Goal: Task Accomplishment & Management: Use online tool/utility

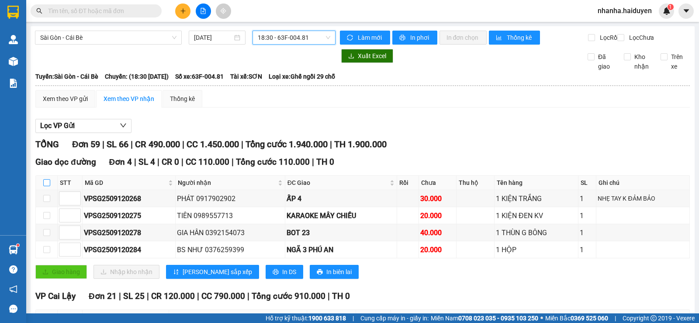
click at [46, 186] on input "checkbox" at bounding box center [46, 182] width 7 height 7
checkbox input "true"
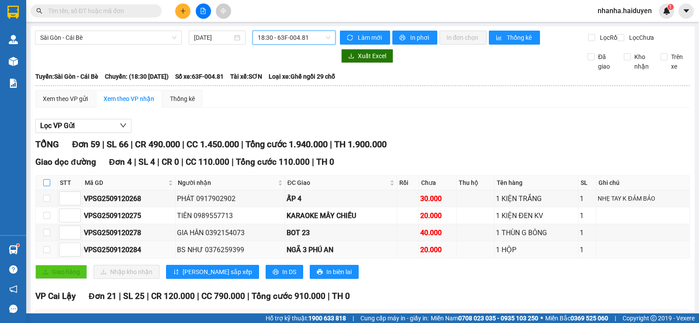
checkbox input "true"
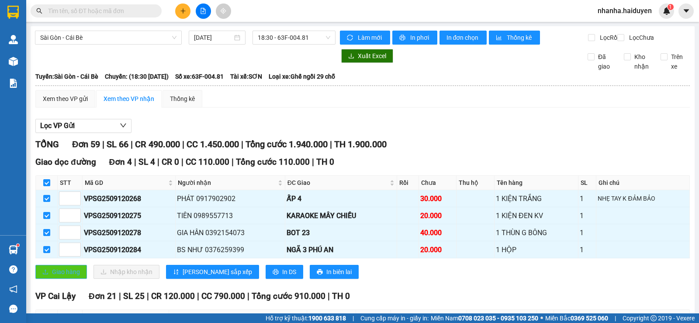
click at [54, 279] on button "Giao hàng" at bounding box center [61, 272] width 52 height 14
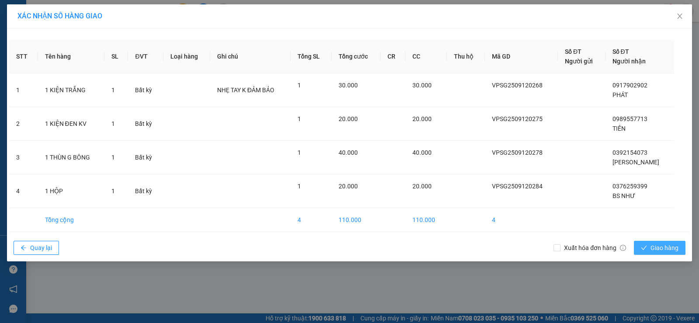
click at [649, 250] on button "Giao hàng" at bounding box center [659, 248] width 52 height 14
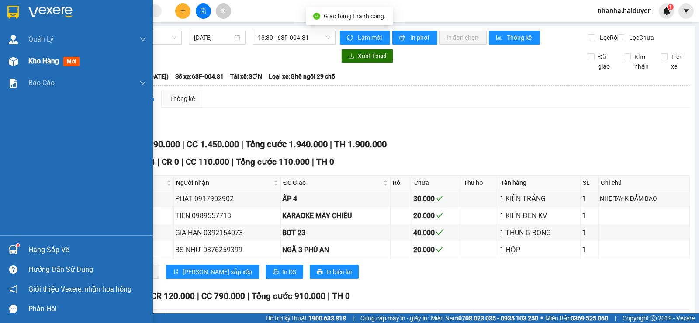
click at [18, 60] on div at bounding box center [13, 61] width 15 height 15
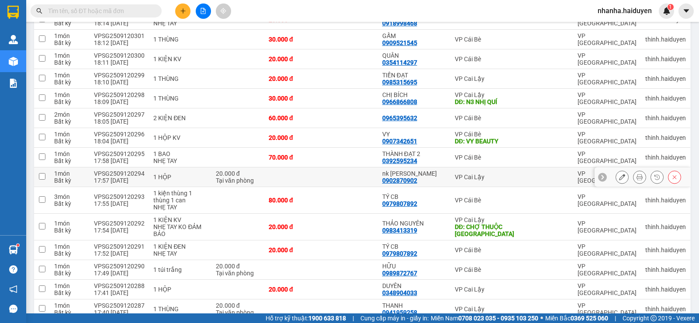
scroll to position [913, 0]
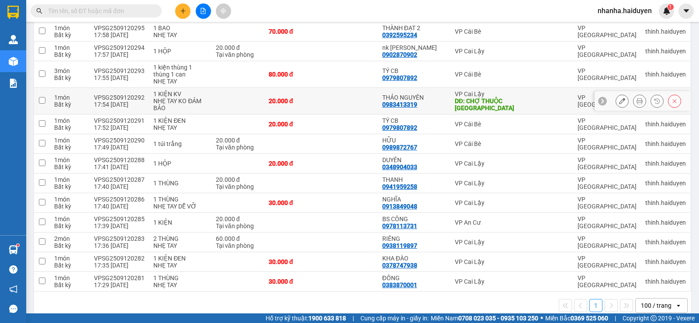
click at [317, 97] on div "20.000 đ" at bounding box center [293, 100] width 48 height 7
checkbox input "true"
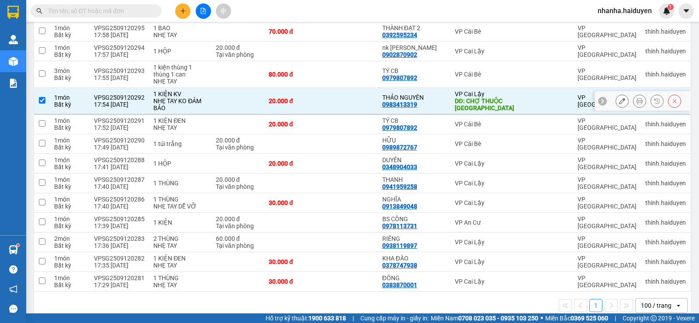
scroll to position [738, 0]
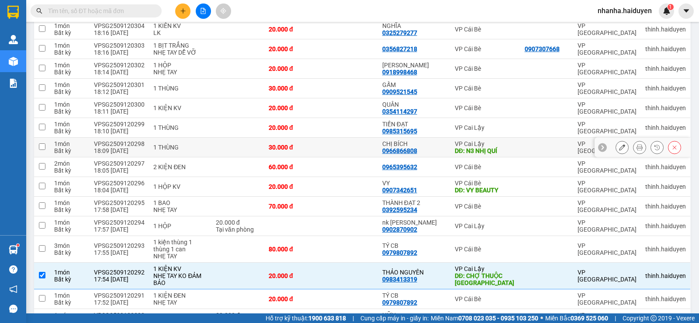
click at [359, 138] on td at bounding box center [349, 148] width 57 height 20
checkbox input "true"
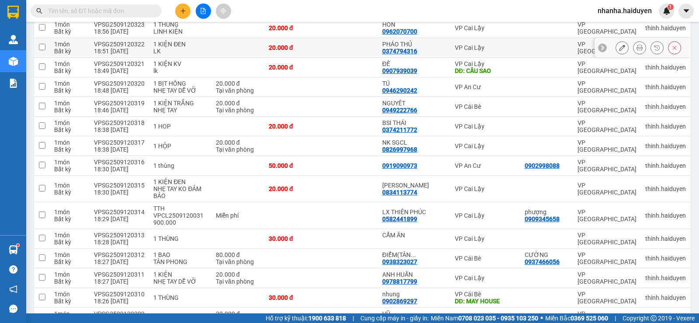
scroll to position [302, 0]
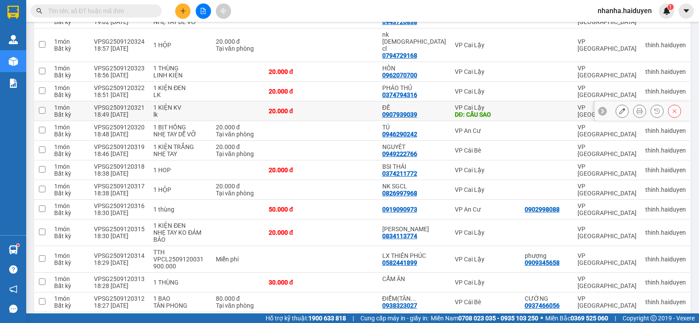
click at [348, 101] on td at bounding box center [349, 111] width 57 height 20
checkbox input "true"
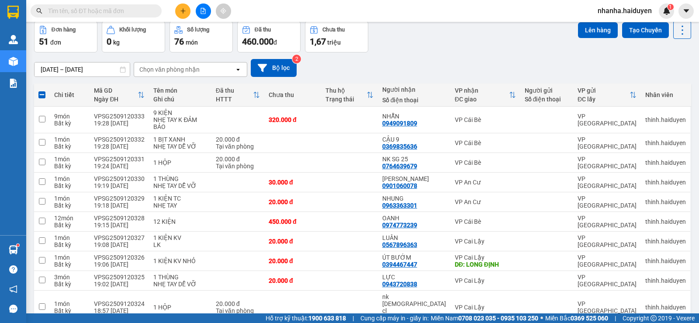
scroll to position [0, 0]
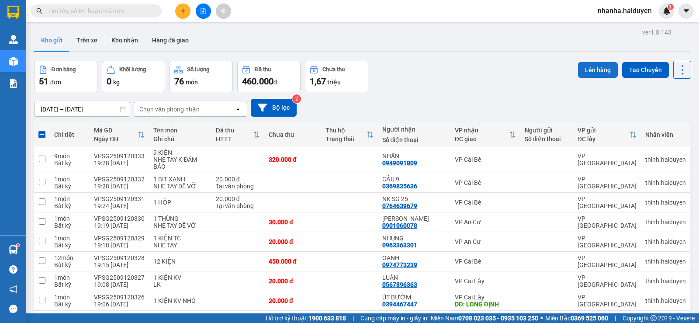
click at [585, 71] on button "Lên hàng" at bounding box center [598, 70] width 40 height 16
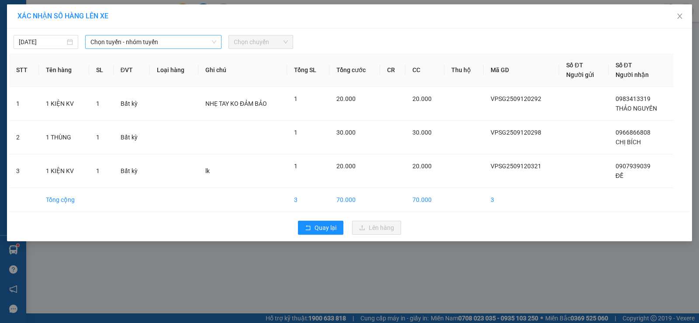
click at [127, 42] on span "Chọn tuyến - nhóm tuyến" at bounding box center [153, 41] width 126 height 13
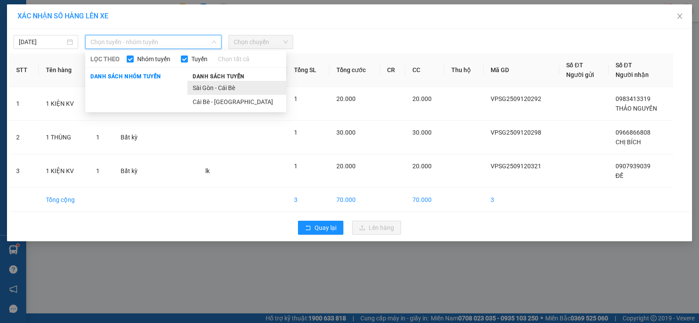
click at [201, 88] on li "Sài Gòn - Cái Bè" at bounding box center [236, 88] width 99 height 14
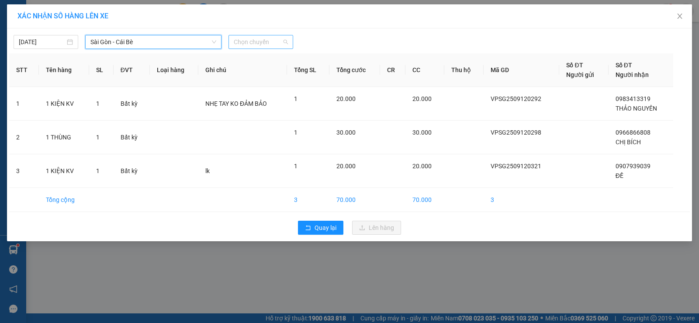
click at [259, 44] on span "Chọn chuyến" at bounding box center [261, 41] width 54 height 13
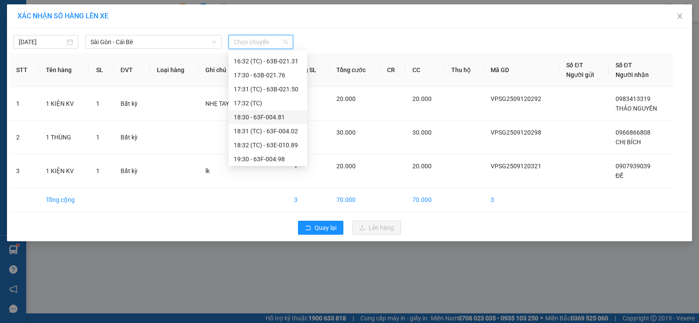
scroll to position [335, 0]
click at [276, 138] on div "19:31 (TC)" at bounding box center [268, 143] width 68 height 10
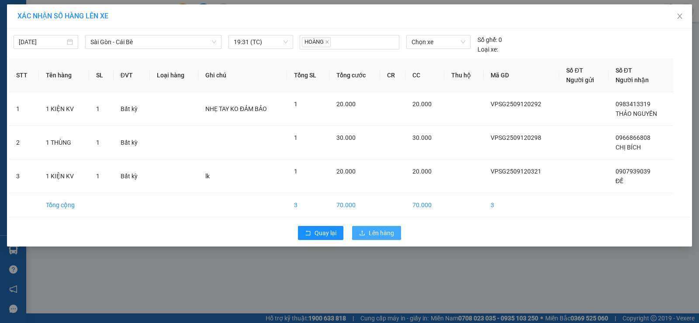
click at [372, 237] on span "Lên hàng" at bounding box center [380, 233] width 25 height 10
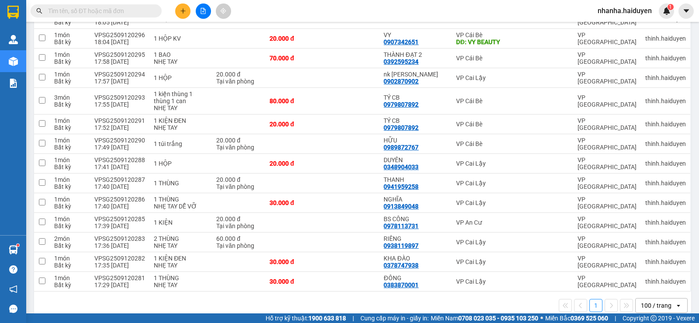
scroll to position [541, 0]
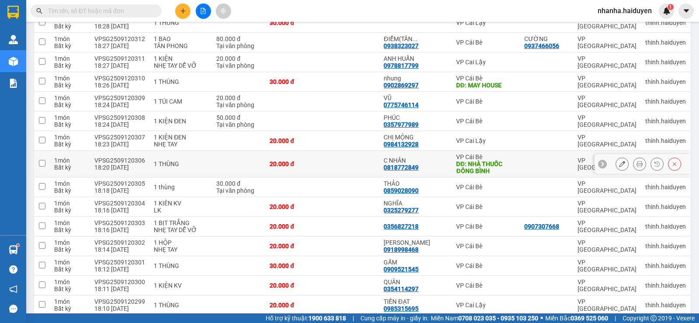
click at [365, 151] on td at bounding box center [350, 164] width 57 height 27
checkbox input "true"
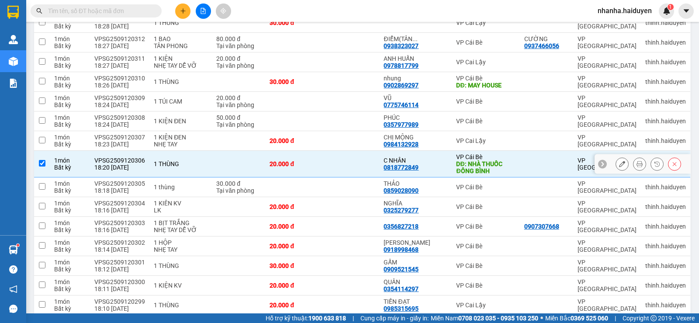
scroll to position [323, 0]
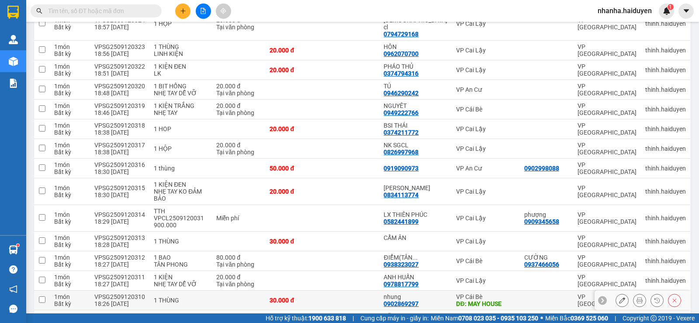
click at [371, 290] on td at bounding box center [350, 300] width 57 height 20
checkbox input "true"
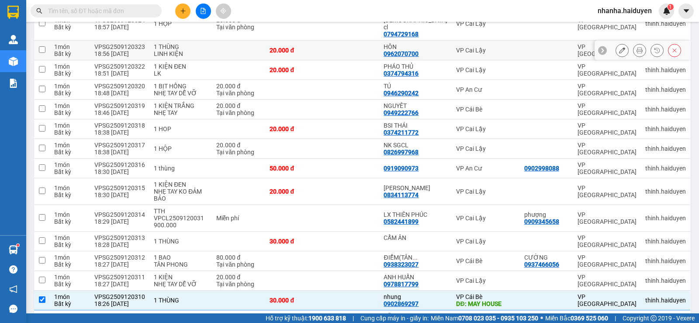
scroll to position [105, 0]
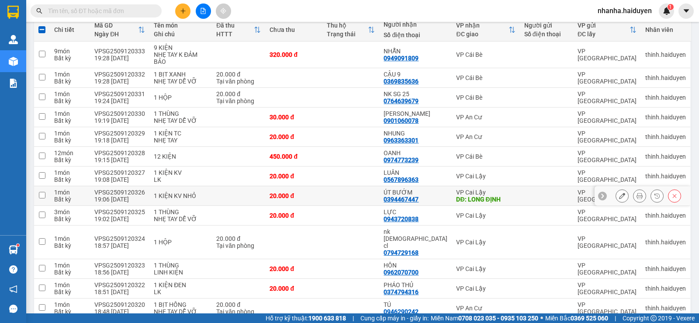
click at [359, 200] on td at bounding box center [350, 196] width 57 height 20
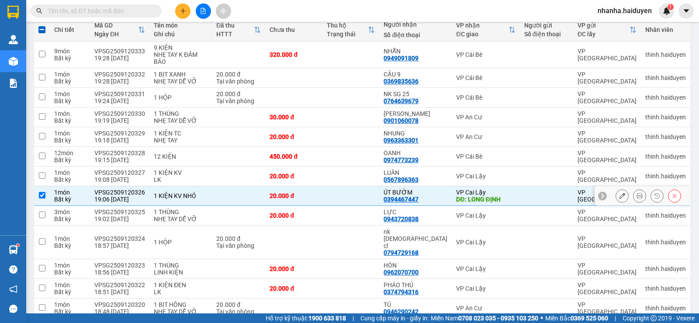
click at [359, 200] on td at bounding box center [350, 196] width 57 height 20
checkbox input "false"
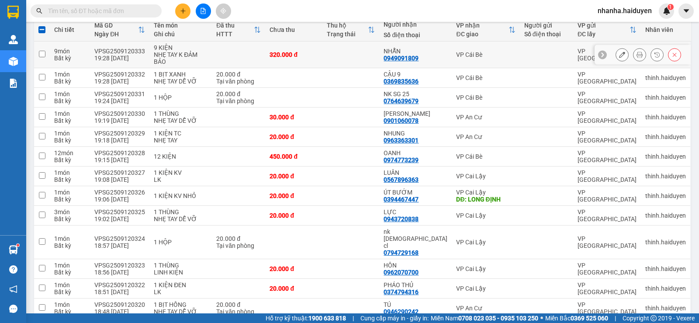
scroll to position [0, 0]
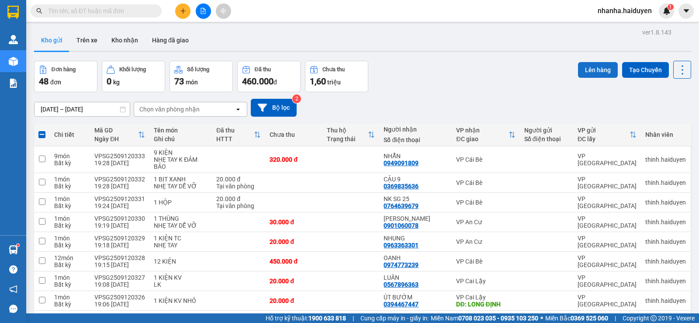
click at [590, 66] on button "Lên hàng" at bounding box center [598, 70] width 40 height 16
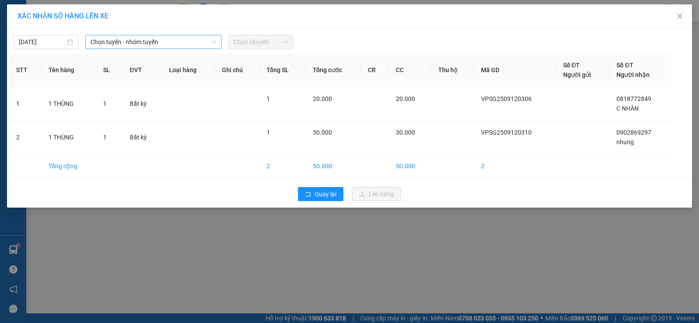
click at [199, 41] on span "Chọn tuyến - nhóm tuyến" at bounding box center [153, 41] width 126 height 13
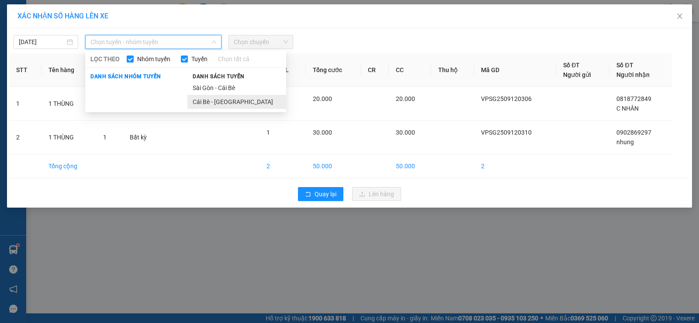
click at [220, 96] on li "Cái Bè - [GEOGRAPHIC_DATA]" at bounding box center [236, 102] width 99 height 14
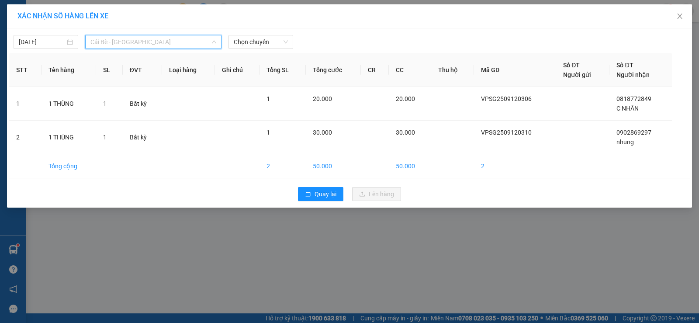
click at [167, 45] on span "Cái Bè - [GEOGRAPHIC_DATA]" at bounding box center [153, 41] width 126 height 13
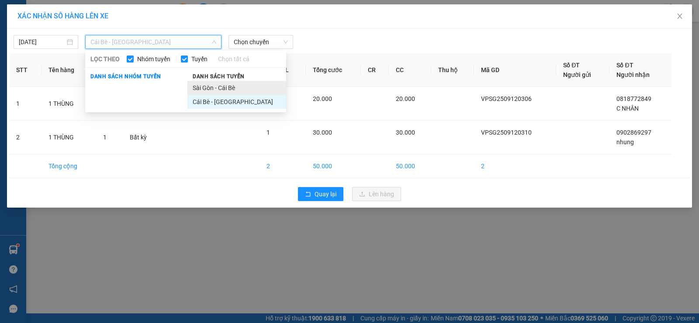
click at [223, 93] on li "Sài Gòn - Cái Bè" at bounding box center [236, 88] width 99 height 14
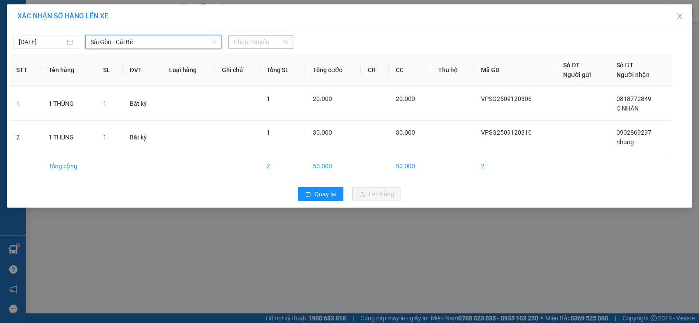
click at [263, 37] on span "Chọn chuyến" at bounding box center [261, 41] width 54 height 13
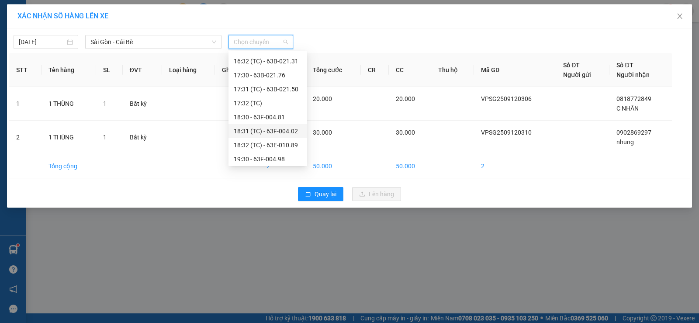
scroll to position [335, 0]
click at [279, 129] on div "19:30 - 63F-004.98" at bounding box center [268, 129] width 68 height 10
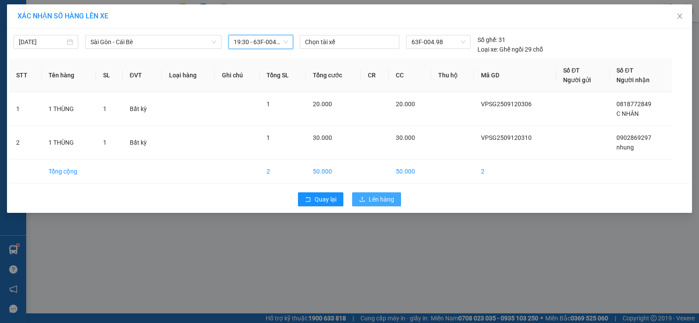
click at [382, 204] on button "Lên hàng" at bounding box center [376, 199] width 49 height 14
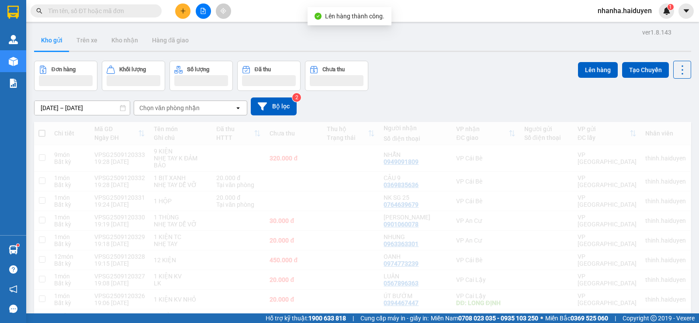
scroll to position [263, 0]
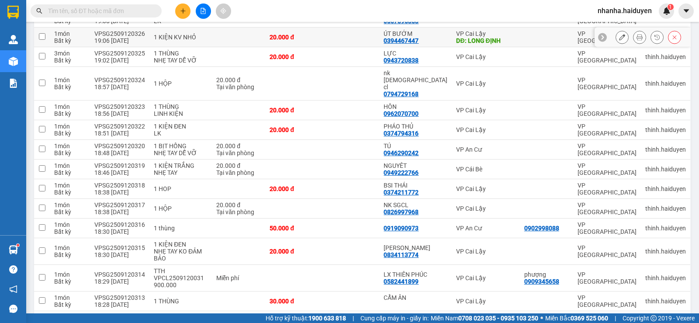
click at [349, 42] on td at bounding box center [350, 38] width 57 height 20
checkbox input "true"
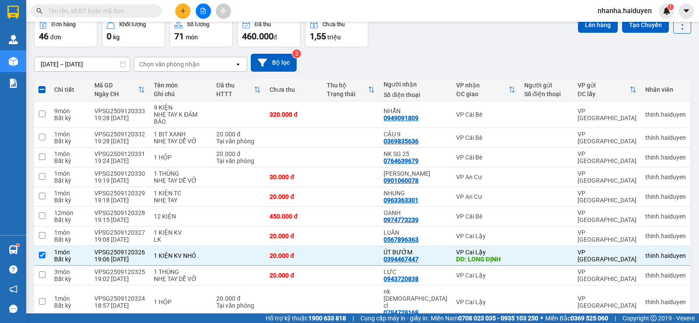
scroll to position [0, 0]
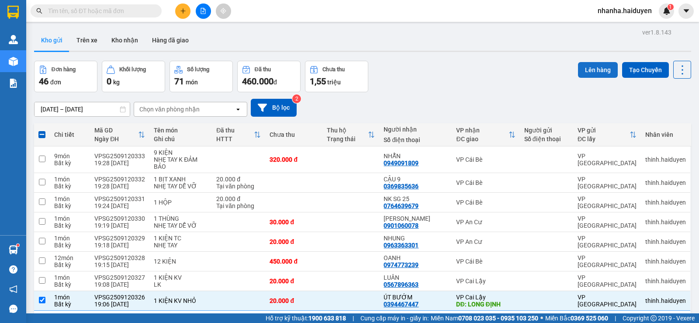
click at [580, 72] on button "Lên hàng" at bounding box center [598, 70] width 40 height 16
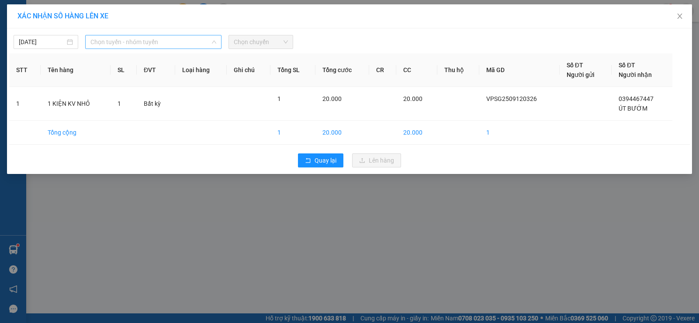
click at [177, 41] on span "Chọn tuyến - nhóm tuyến" at bounding box center [153, 41] width 126 height 13
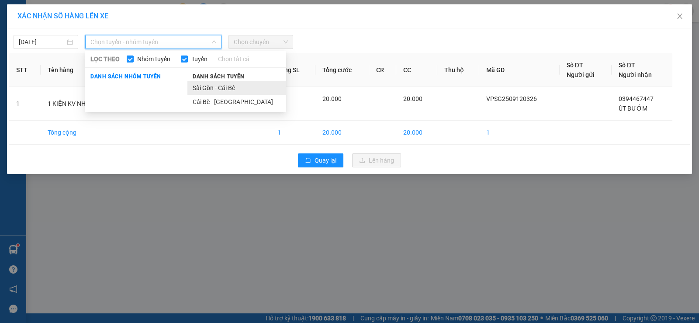
click at [235, 82] on li "Sài Gòn - Cái Bè" at bounding box center [236, 88] width 99 height 14
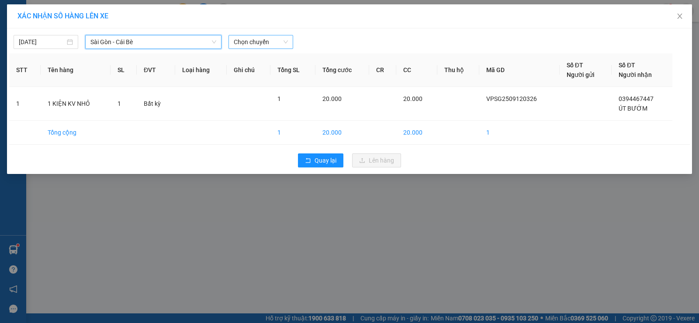
click at [271, 40] on span "Chọn chuyến" at bounding box center [261, 41] width 54 height 13
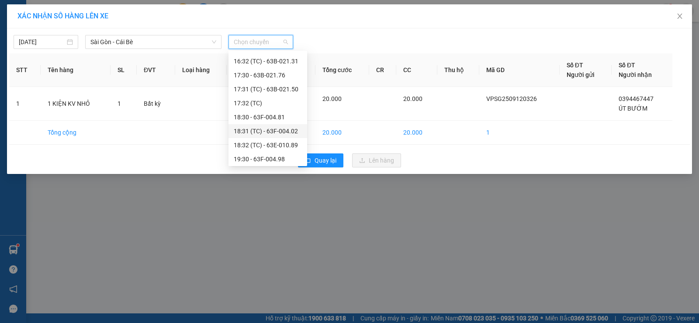
scroll to position [335, 0]
click at [269, 140] on div "19:31 (TC)" at bounding box center [268, 143] width 68 height 10
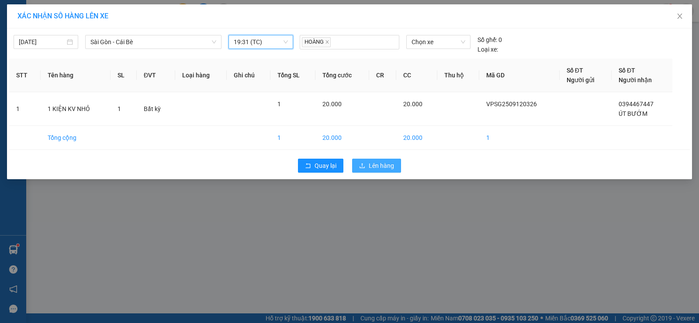
click at [372, 163] on span "Lên hàng" at bounding box center [380, 166] width 25 height 10
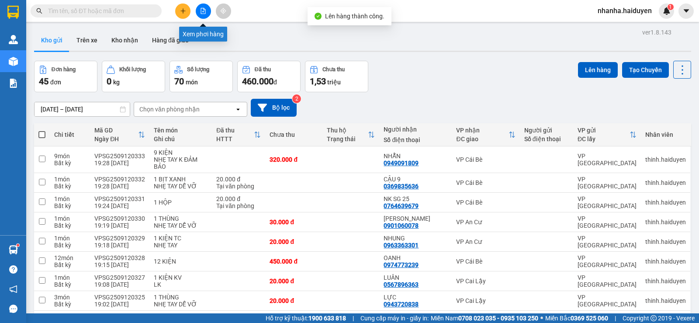
click at [201, 9] on icon "file-add" at bounding box center [203, 11] width 6 height 6
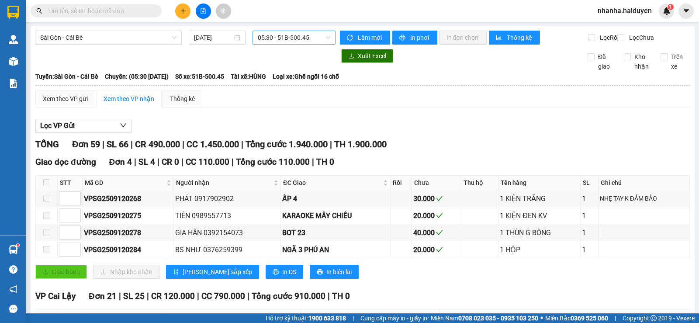
click at [280, 33] on span "05:30 - 51B-500.45" at bounding box center [294, 37] width 72 height 13
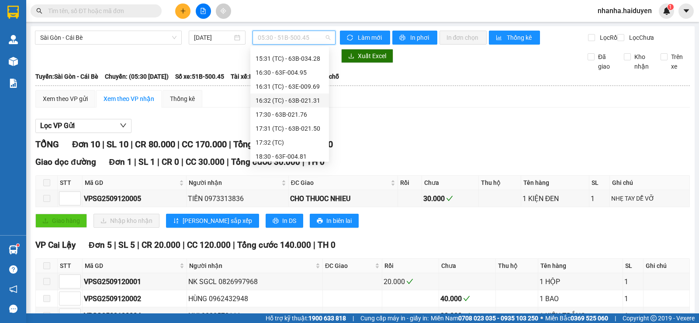
scroll to position [335, 0]
click at [287, 134] on div "19:31 (TC)" at bounding box center [289, 139] width 68 height 10
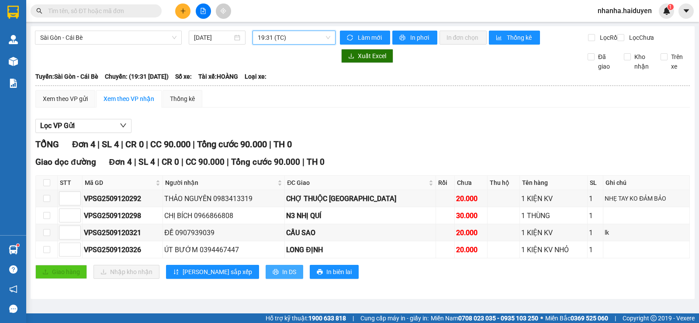
click at [282, 276] on span "In DS" at bounding box center [289, 272] width 14 height 10
click at [292, 38] on span "19:31 (TC)" at bounding box center [294, 37] width 72 height 13
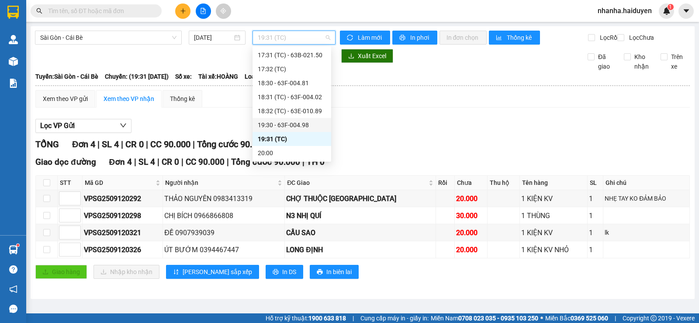
click at [299, 125] on div "19:30 - 63F-004.98" at bounding box center [292, 125] width 68 height 10
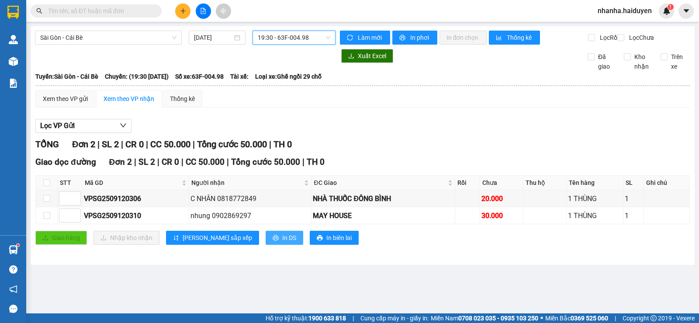
click at [282, 242] on span "In DS" at bounding box center [289, 238] width 14 height 10
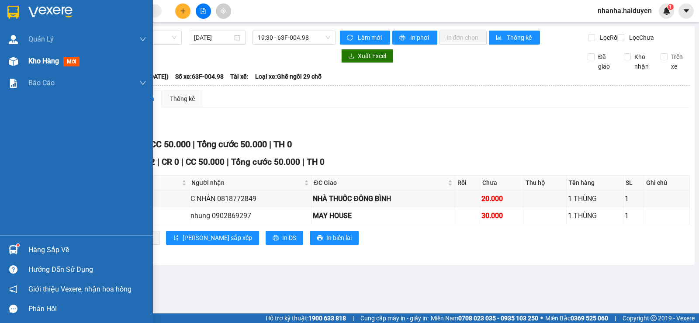
click at [14, 63] on img at bounding box center [13, 61] width 9 height 9
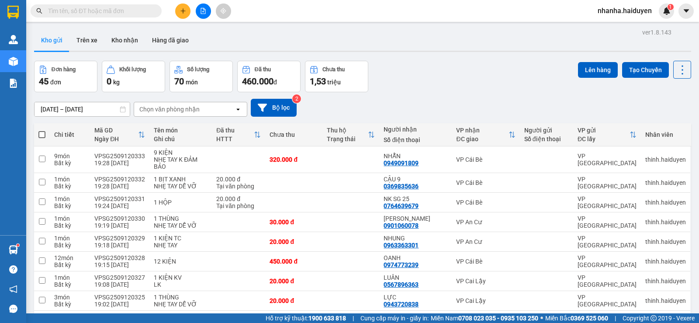
click at [582, 70] on button "Lên hàng" at bounding box center [598, 70] width 40 height 16
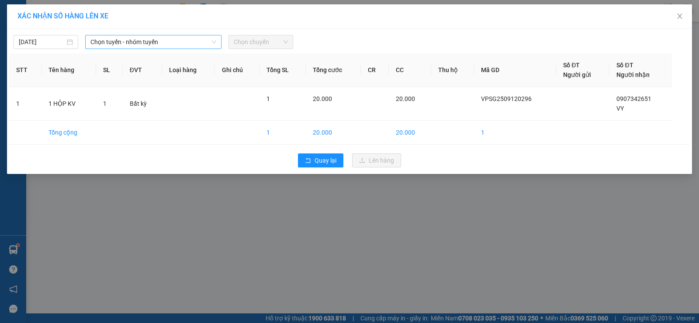
click at [159, 46] on span "Chọn tuyến - nhóm tuyến" at bounding box center [153, 41] width 126 height 13
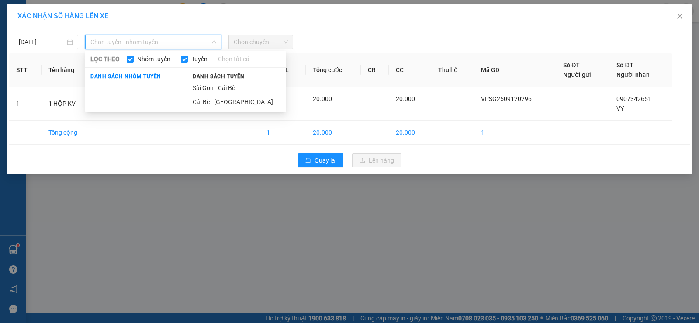
drag, startPoint x: 203, startPoint y: 86, endPoint x: 232, endPoint y: 78, distance: 29.6
click at [204, 86] on li "Sài Gòn - Cái Bè" at bounding box center [236, 88] width 99 height 14
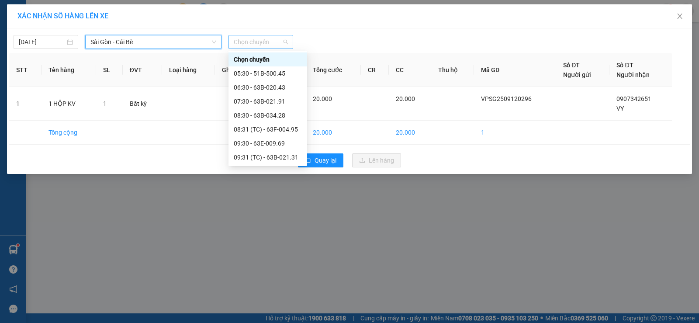
click at [261, 44] on span "Chọn chuyến" at bounding box center [261, 41] width 54 height 13
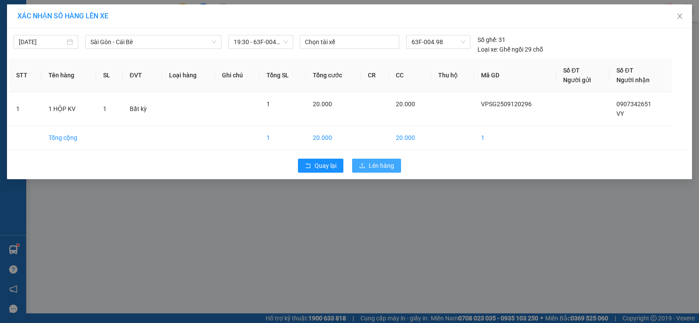
click at [365, 162] on button "Lên hàng" at bounding box center [376, 165] width 49 height 14
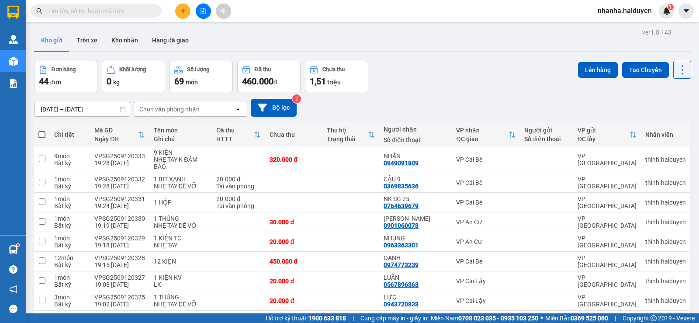
click at [201, 14] on icon "file-add" at bounding box center [203, 11] width 5 height 6
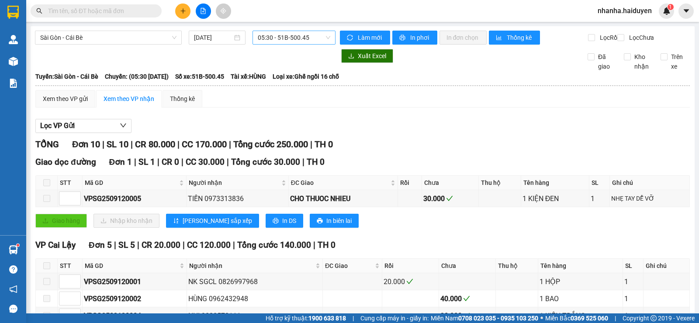
click at [274, 40] on span "05:30 - 51B-500.45" at bounding box center [294, 37] width 72 height 13
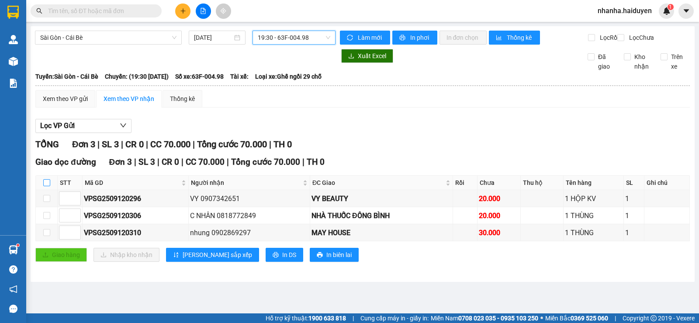
click at [46, 186] on input "checkbox" at bounding box center [46, 182] width 7 height 7
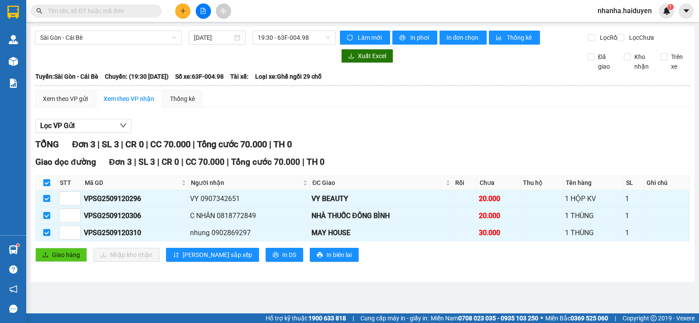
click at [56, 254] on div "Giao dọc đường Đơn 3 | SL 3 | CR 0 | CC 70.000 | Tổng cước 70.000 | TH 0 STT Mã…" at bounding box center [362, 211] width 654 height 113
click at [60, 259] on span "Giao hàng" at bounding box center [66, 255] width 28 height 10
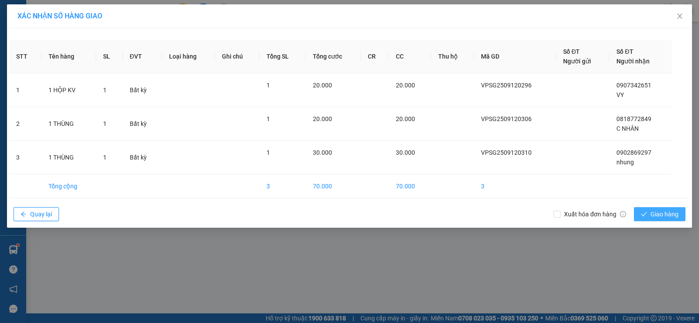
drag, startPoint x: 668, startPoint y: 217, endPoint x: 582, endPoint y: 227, distance: 87.4
click at [668, 217] on span "Giao hàng" at bounding box center [664, 214] width 28 height 10
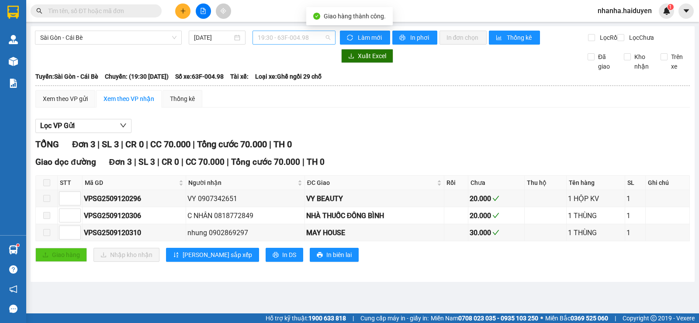
click at [316, 39] on span "19:30 - 63F-004.98" at bounding box center [294, 37] width 72 height 13
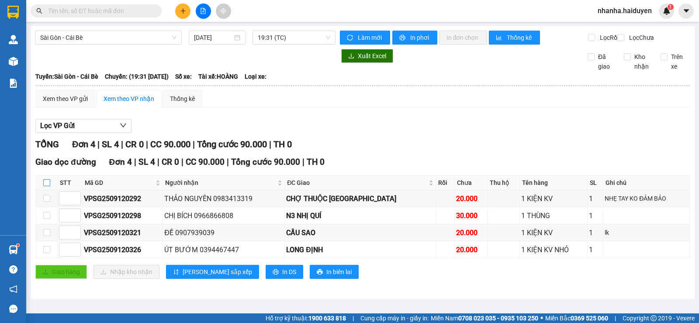
click at [44, 186] on input "checkbox" at bounding box center [46, 182] width 7 height 7
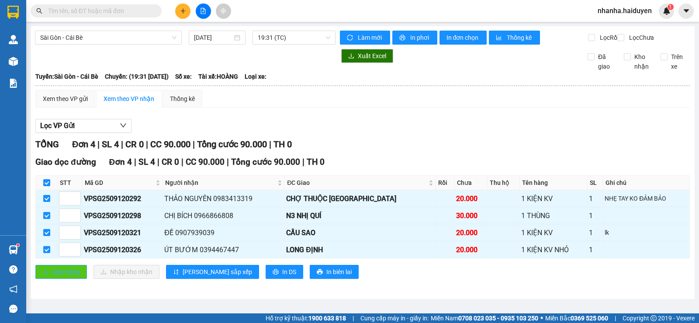
click at [51, 276] on button "Giao hàng" at bounding box center [61, 272] width 52 height 14
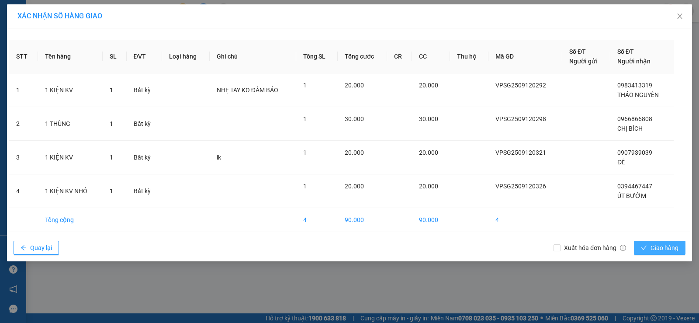
click at [640, 243] on button "Giao hàng" at bounding box center [659, 248] width 52 height 14
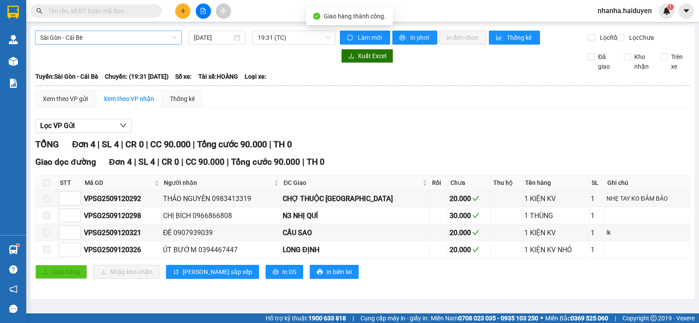
click at [94, 38] on span "Sài Gòn - Cái Bè" at bounding box center [108, 37] width 136 height 13
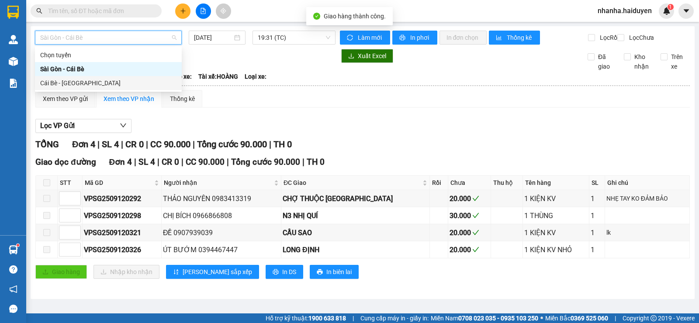
click at [120, 83] on div "Cái Bè - [GEOGRAPHIC_DATA]" at bounding box center [108, 83] width 136 height 10
type input "[DATE]"
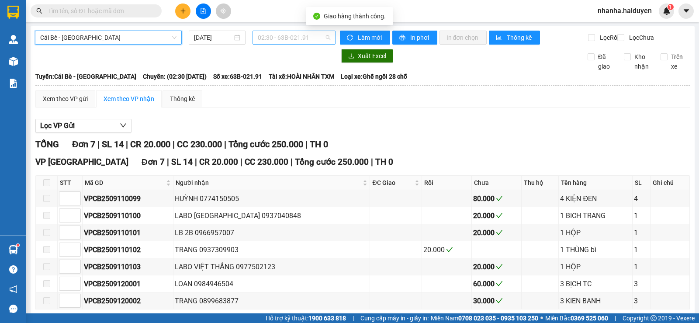
click at [287, 34] on span "02:30 - 63B-021.91" at bounding box center [294, 37] width 72 height 13
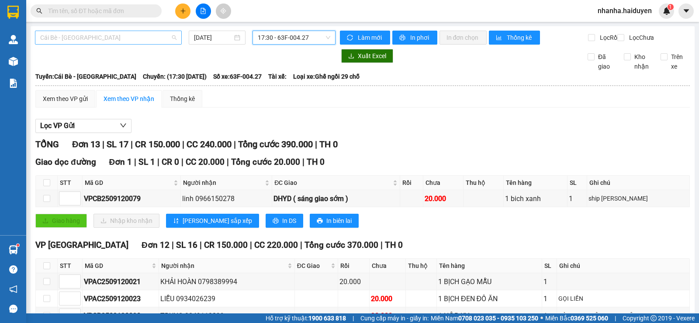
click at [139, 34] on span "Cái Bè - [GEOGRAPHIC_DATA]" at bounding box center [108, 37] width 136 height 13
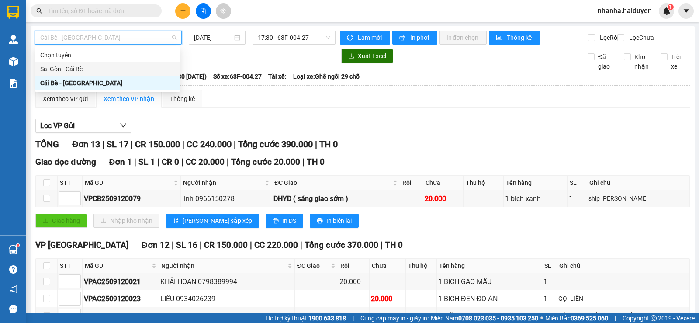
click at [130, 71] on div "Sài Gòn - Cái Bè" at bounding box center [107, 69] width 134 height 10
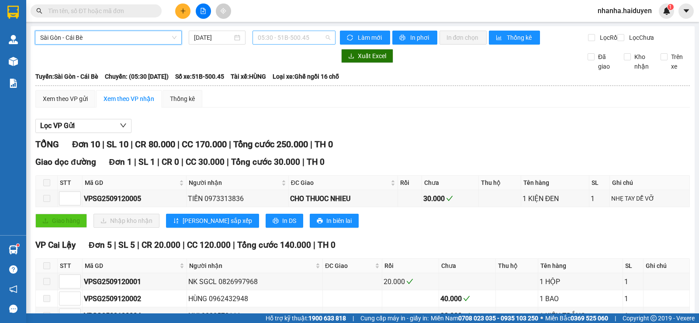
click at [290, 39] on span "05:30 - 51B-500.45" at bounding box center [294, 37] width 72 height 13
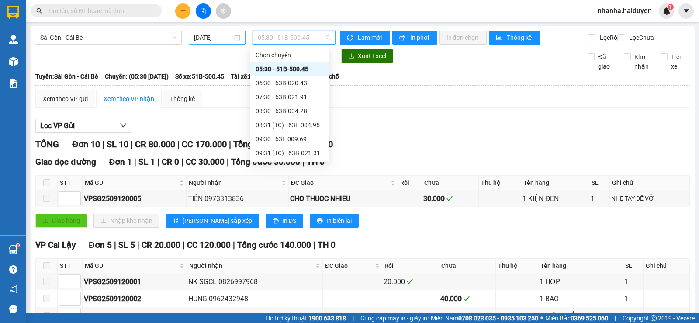
click at [224, 37] on input "[DATE]" at bounding box center [213, 38] width 39 height 10
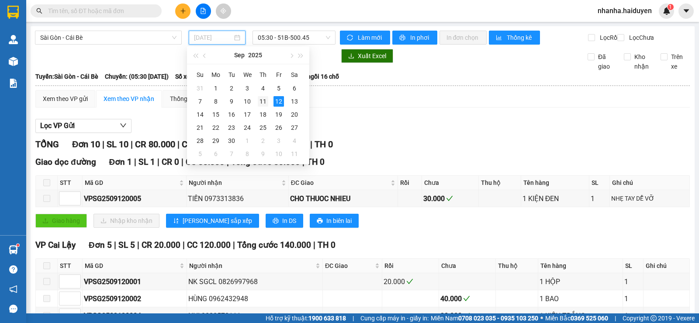
click at [263, 100] on div "11" at bounding box center [263, 101] width 10 height 10
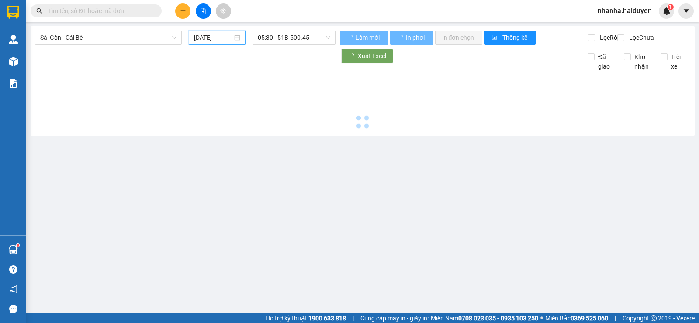
type input "[DATE]"
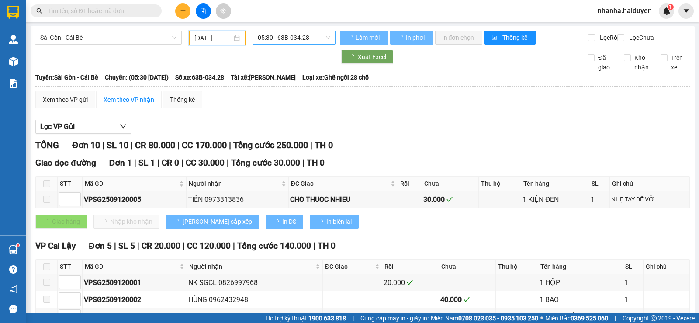
click at [281, 41] on span "05:30 - 63B-034.28" at bounding box center [294, 37] width 72 height 13
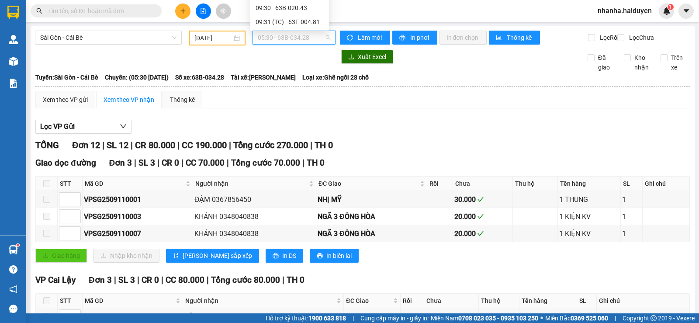
click at [296, 269] on div "19:30" at bounding box center [289, 274] width 68 height 10
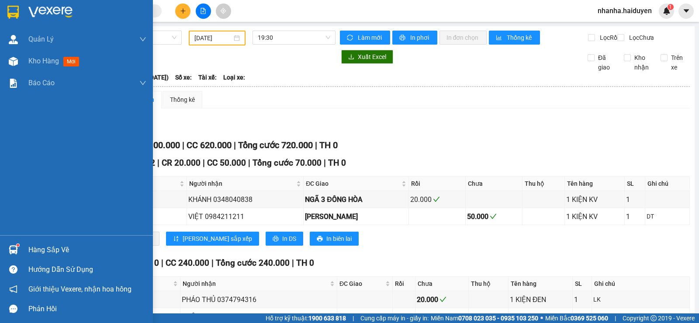
click at [13, 58] on img at bounding box center [13, 61] width 9 height 9
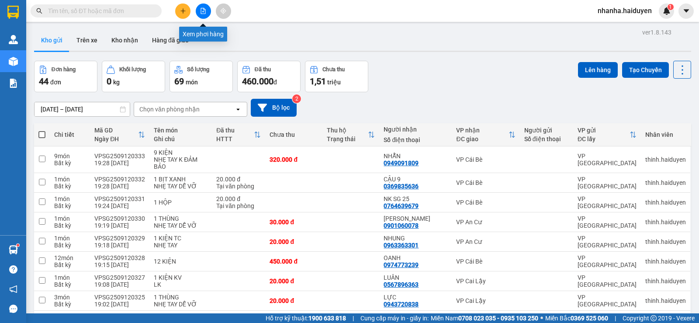
click at [203, 17] on button at bounding box center [203, 10] width 15 height 15
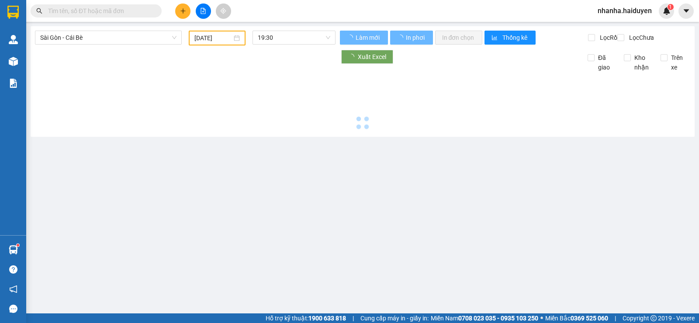
type input "[DATE]"
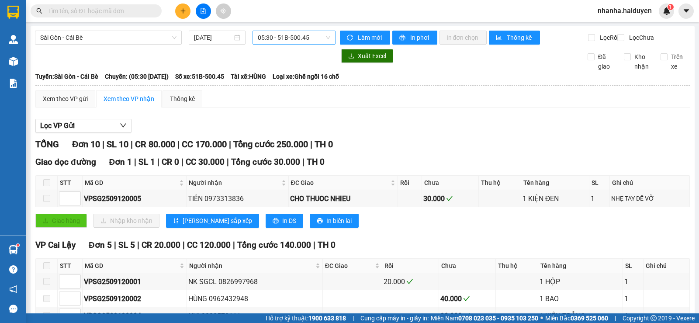
click at [279, 41] on span "05:30 - 51B-500.45" at bounding box center [294, 37] width 72 height 13
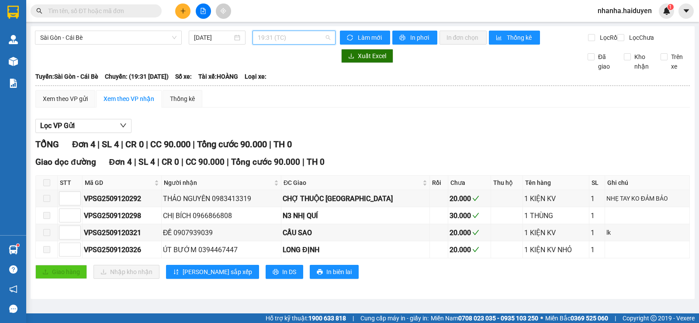
click at [282, 35] on span "19:31 (TC)" at bounding box center [294, 37] width 72 height 13
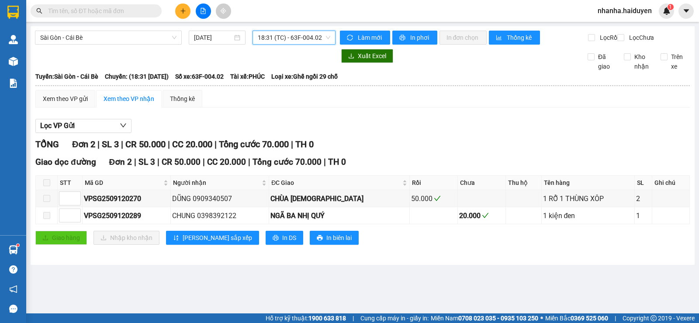
click at [282, 37] on span "18:31 (TC) - 63F-004.02" at bounding box center [294, 37] width 72 height 13
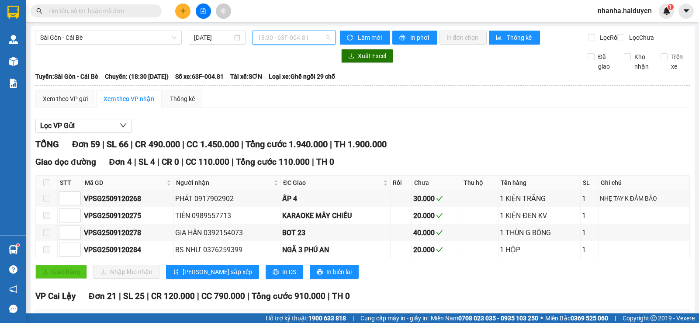
click at [282, 39] on span "18:30 - 63F-004.81" at bounding box center [294, 37] width 72 height 13
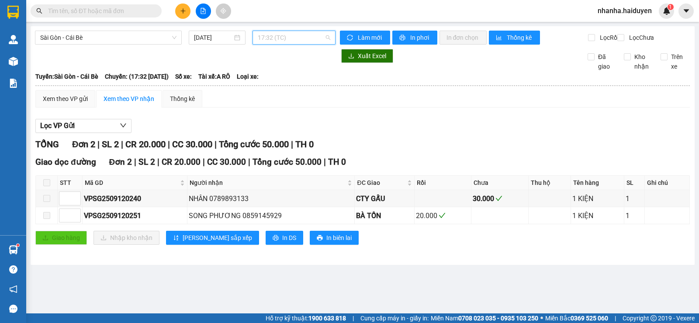
click at [285, 41] on span "17:32 (TC)" at bounding box center [294, 37] width 72 height 13
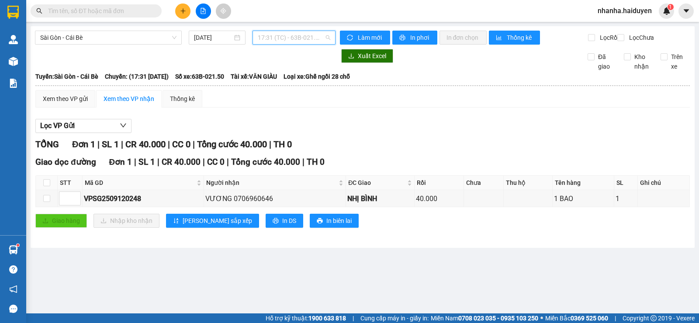
click at [288, 42] on span "17:31 (TC) - 63B-021.50" at bounding box center [294, 37] width 72 height 13
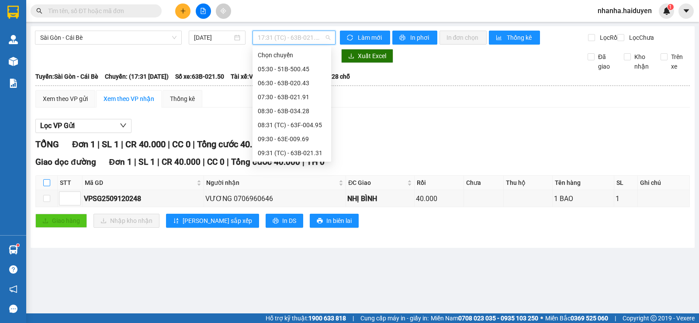
click at [48, 186] on input "checkbox" at bounding box center [46, 182] width 7 height 7
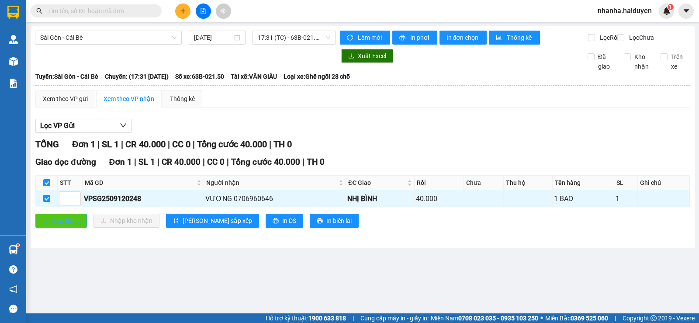
click at [69, 227] on button "Giao hàng" at bounding box center [61, 220] width 52 height 14
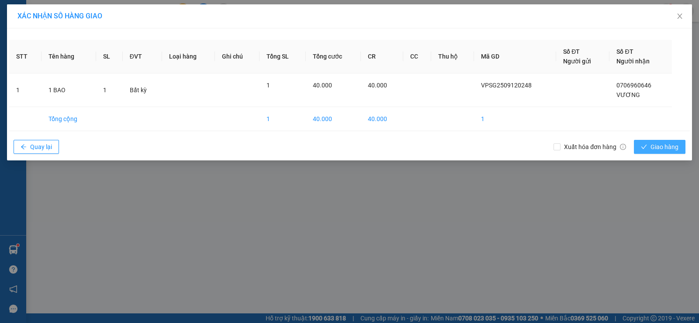
click at [671, 147] on span "Giao hàng" at bounding box center [664, 147] width 28 height 10
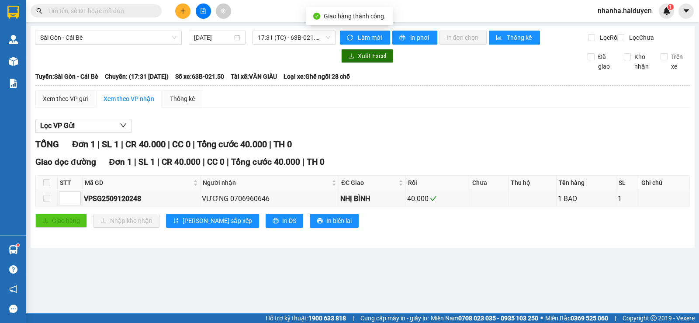
drag, startPoint x: 312, startPoint y: 38, endPoint x: 310, endPoint y: 45, distance: 7.9
click at [312, 38] on span "17:31 (TC) - 63B-021.50" at bounding box center [294, 37] width 72 height 13
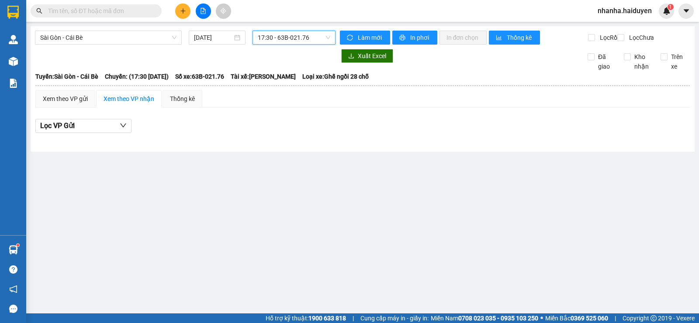
click at [298, 36] on span "17:30 - 63B-021.76" at bounding box center [294, 37] width 72 height 13
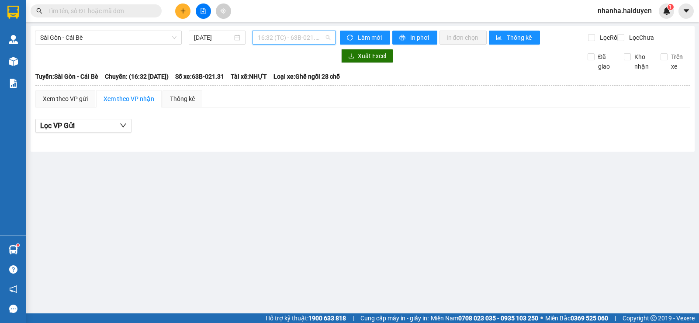
click at [297, 35] on span "16:32 (TC) - 63B-021.31" at bounding box center [294, 37] width 72 height 13
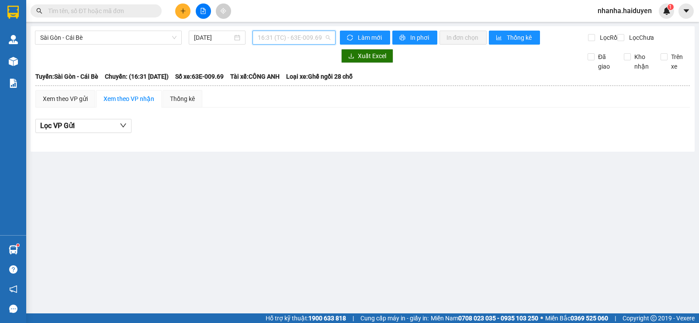
click at [298, 37] on span "16:31 (TC) - 63E-009.69" at bounding box center [294, 37] width 72 height 13
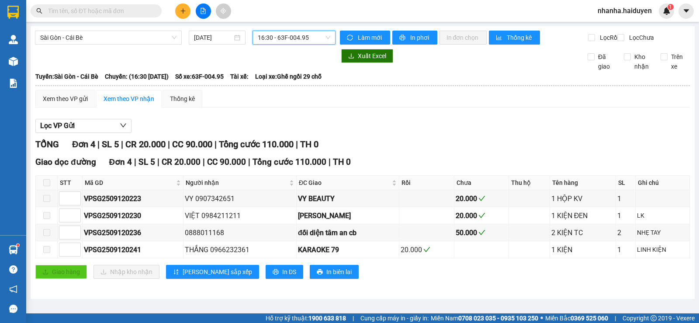
click at [311, 45] on div "Sài Gòn - Cái Bè [DATE] 16:30 16:30 - 63F-004.95" at bounding box center [185, 38] width 300 height 14
click at [305, 41] on span "16:30 - 63F-004.95" at bounding box center [294, 37] width 72 height 13
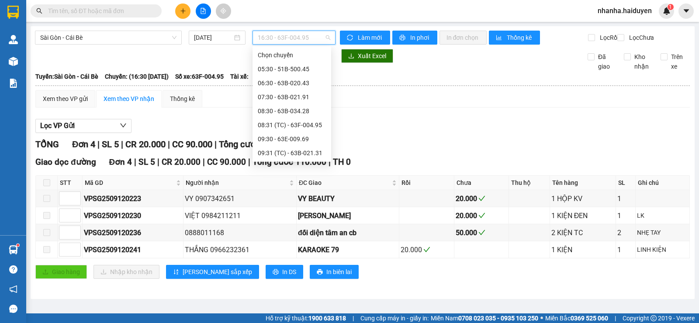
click at [306, 316] on div "15:31 (TC) - 63B-034.28" at bounding box center [292, 321] width 68 height 10
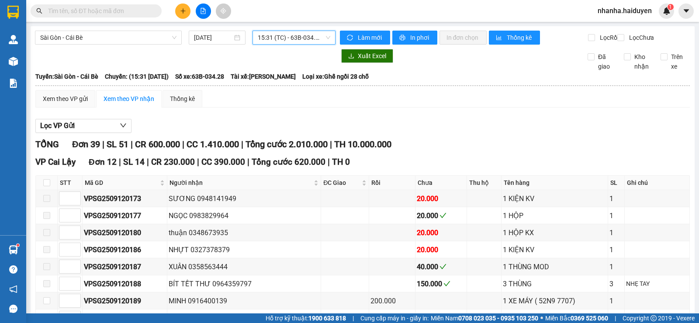
click at [305, 41] on span "15:31 (TC) - 63B-034.28" at bounding box center [294, 37] width 72 height 13
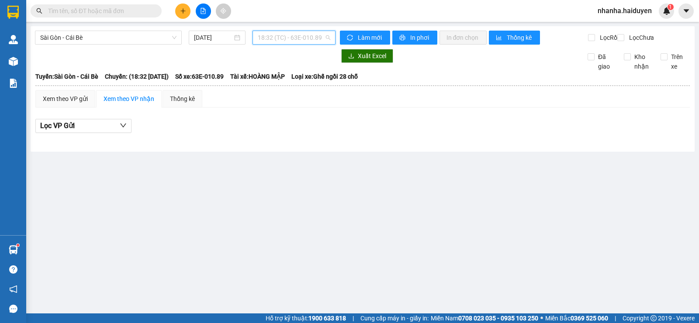
click at [305, 41] on span "18:32 (TC) - 63E-010.89" at bounding box center [294, 37] width 72 height 13
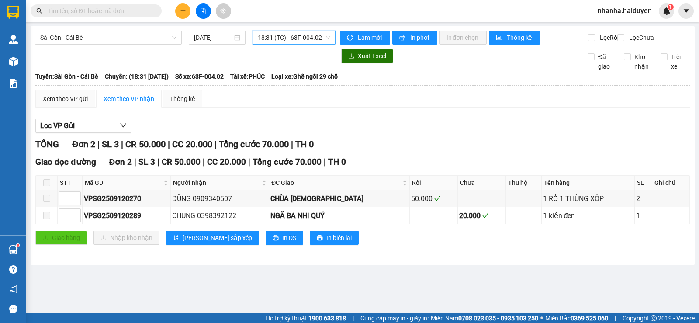
click at [303, 40] on span "18:31 (TC) - 63F-004.02" at bounding box center [294, 37] width 72 height 13
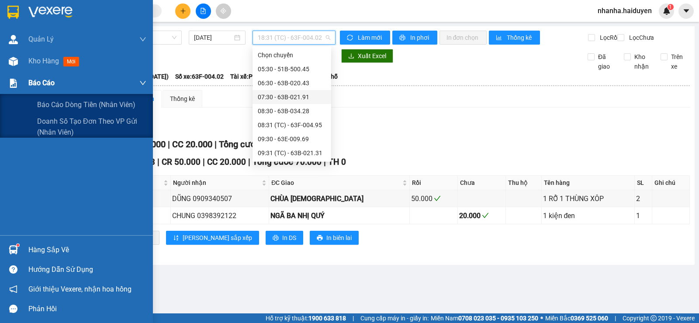
click at [43, 79] on span "Báo cáo" at bounding box center [41, 82] width 26 height 11
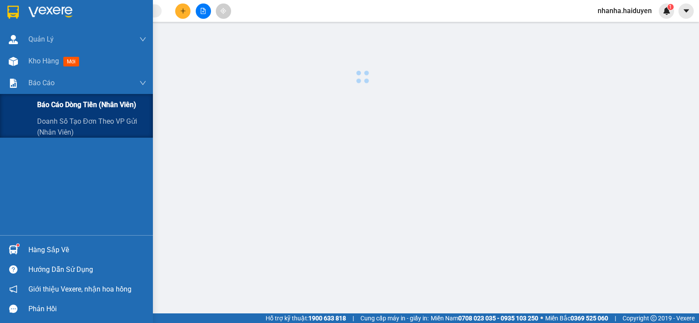
click at [56, 102] on span "Báo cáo dòng tiền (nhân viên)" at bounding box center [86, 104] width 99 height 11
